Goal: Find specific page/section: Find specific page/section

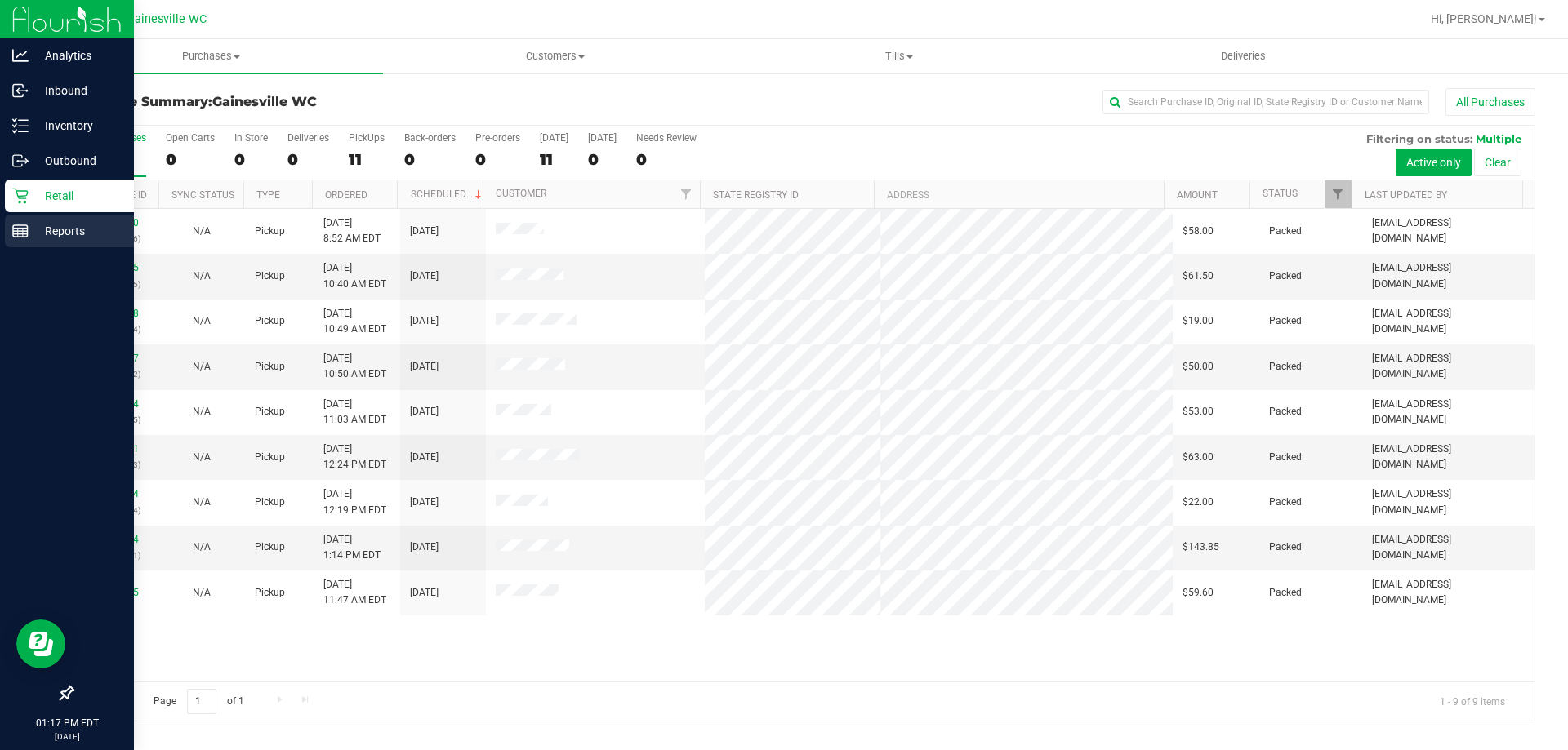
click at [43, 229] on p "Reports" at bounding box center [77, 231] width 98 height 19
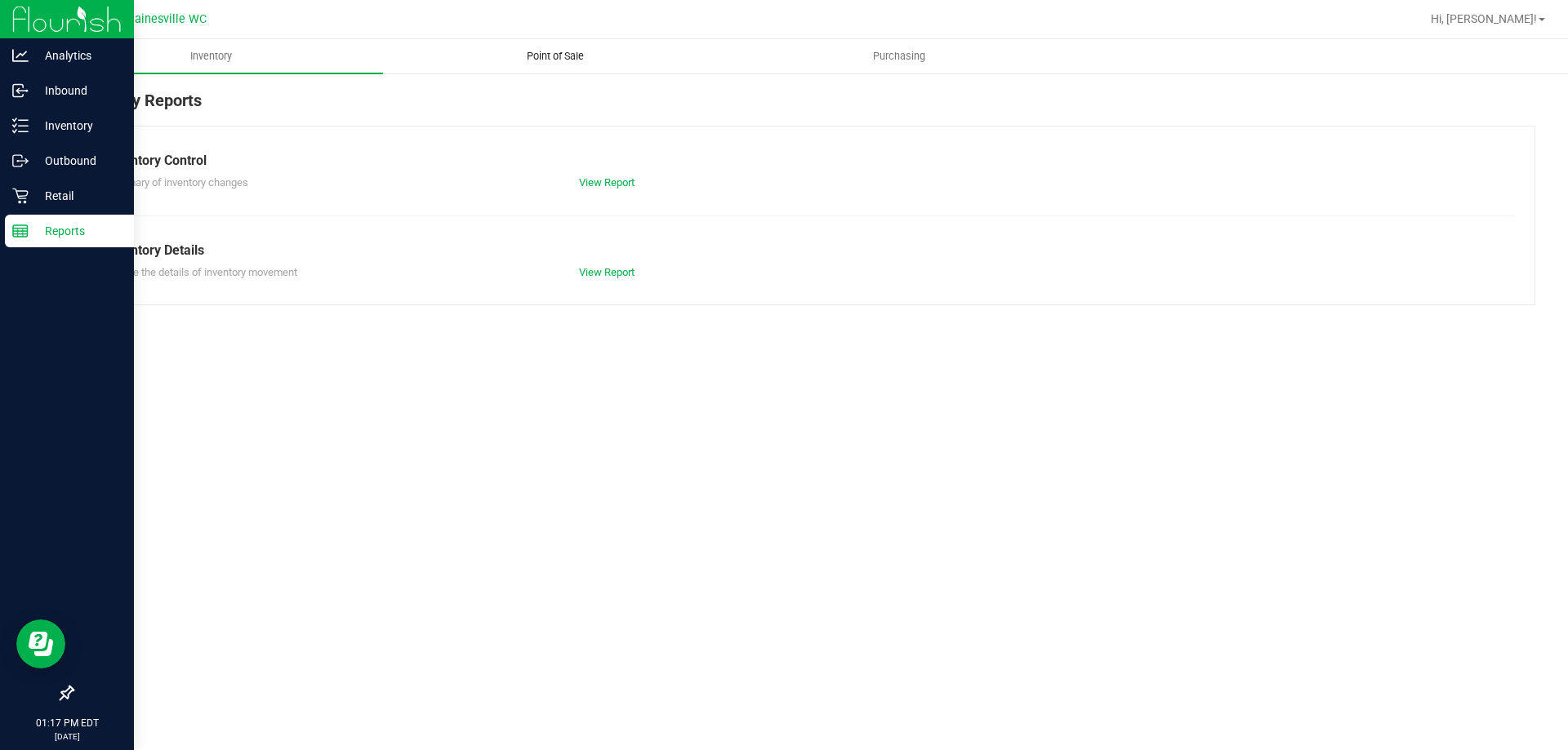
click at [579, 60] on span "Point of Sale" at bounding box center [555, 56] width 101 height 15
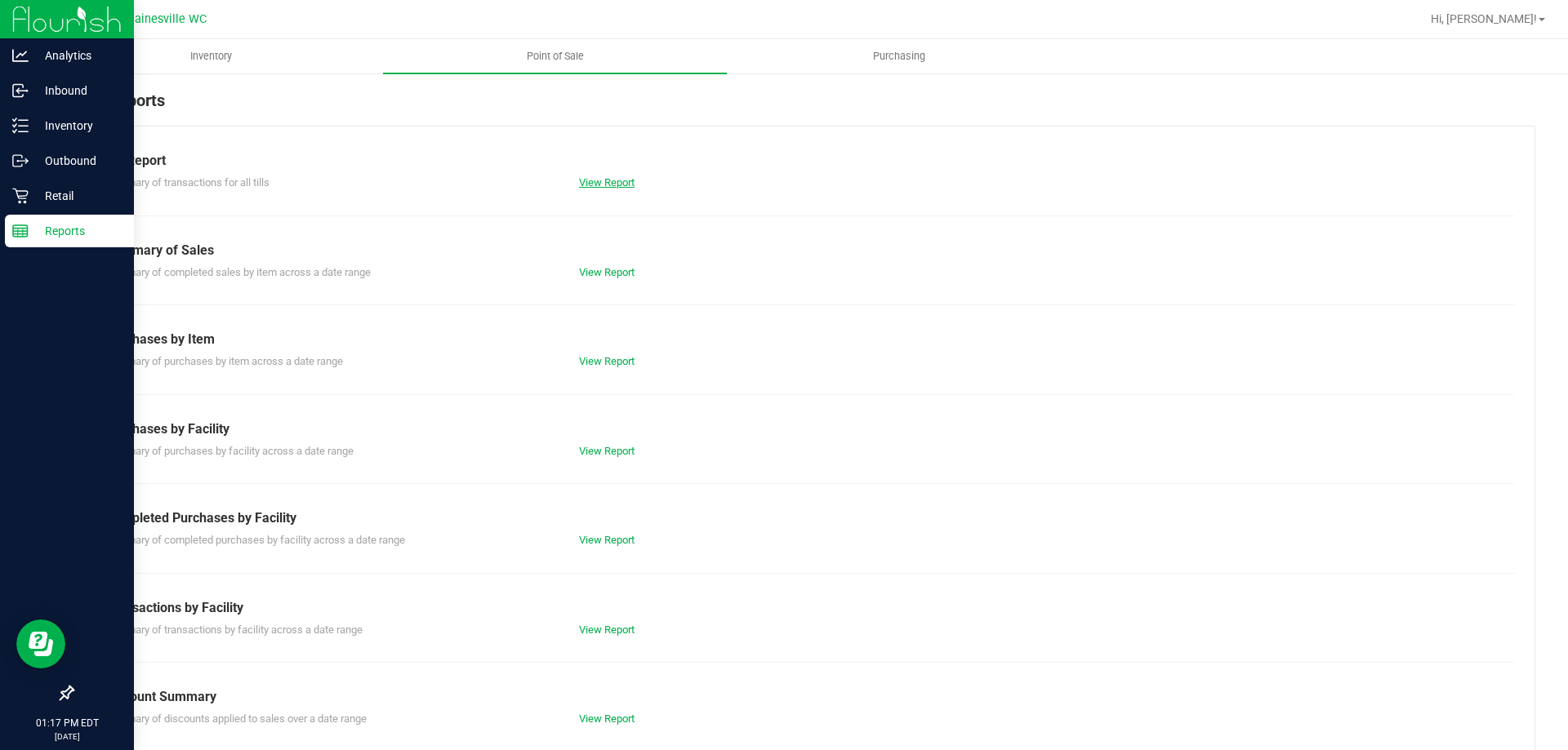
click at [604, 187] on link "View Report" at bounding box center [607, 182] width 56 height 12
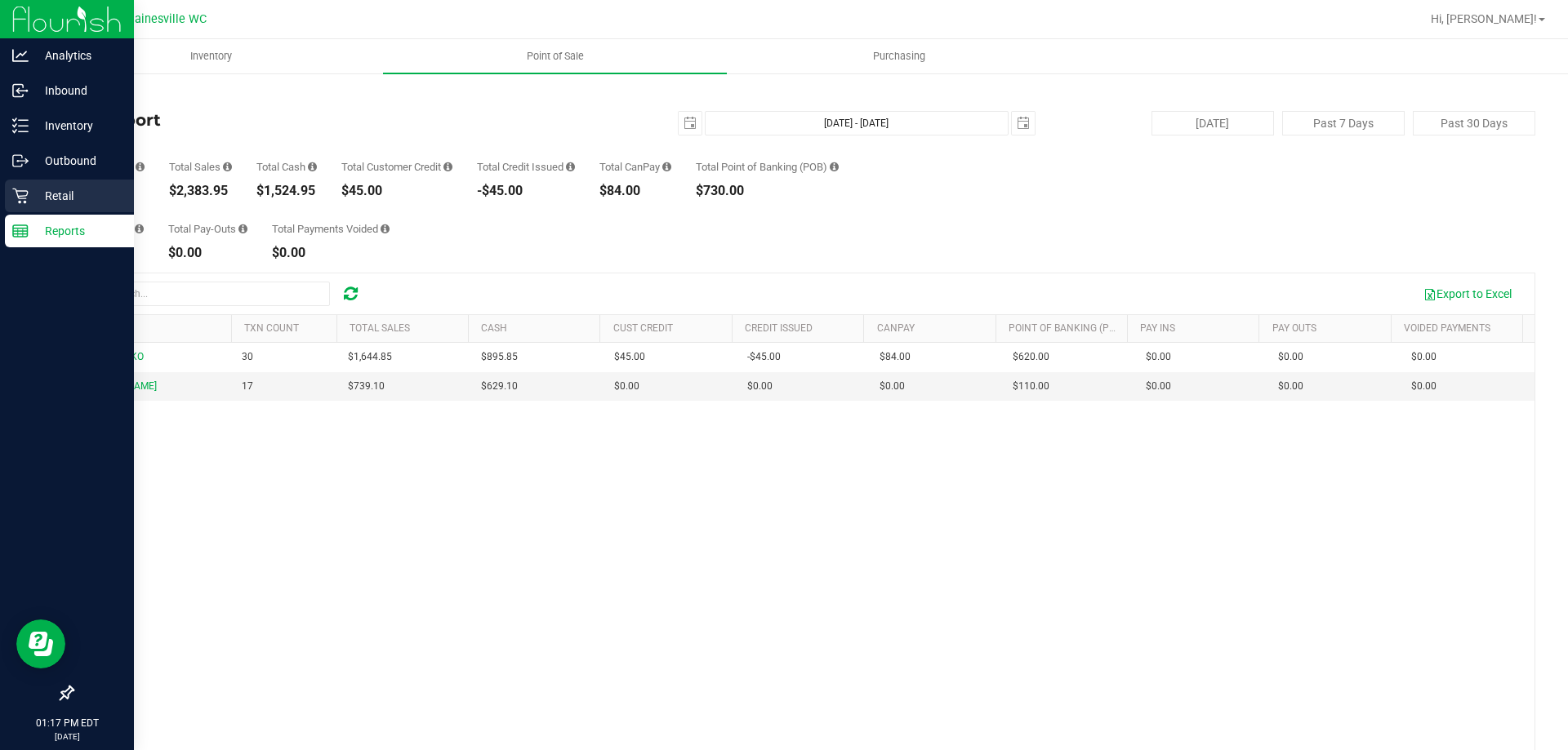
click at [104, 207] on div "Retail" at bounding box center [70, 196] width 129 height 33
